Goal: Find specific fact: Find specific fact

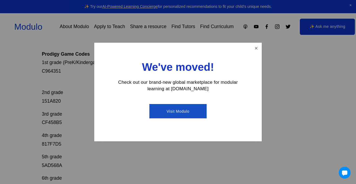
click at [247, 52] on div "We've moved! Check out our brand-new global marketplace for modular learning at…" at bounding box center [177, 92] width 167 height 99
click at [255, 51] on link "Close" at bounding box center [255, 47] width 9 height 9
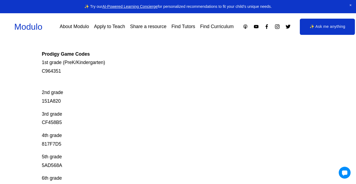
click at [56, 103] on p "2nd grade 151A820" at bounding box center [164, 93] width 245 height 26
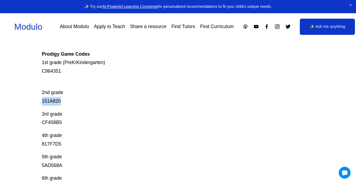
click at [56, 103] on p "2nd grade 151A820" at bounding box center [164, 93] width 245 height 26
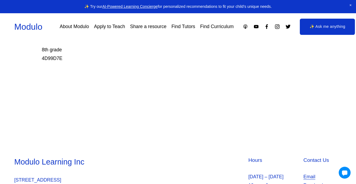
scroll to position [259, 0]
click at [47, 60] on p "8th grade 4D99D7E" at bounding box center [164, 54] width 245 height 17
copy p "4D99D7E"
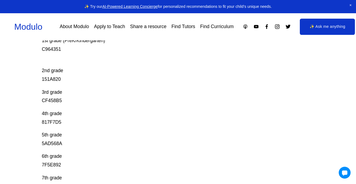
scroll to position [111, 0]
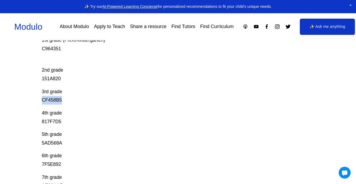
drag, startPoint x: 42, startPoint y: 100, endPoint x: 63, endPoint y: 101, distance: 20.8
click at [63, 101] on p "3rd grade CF458B5" at bounding box center [164, 95] width 245 height 17
copy p "CF458B5"
